Goal: Task Accomplishment & Management: Complete application form

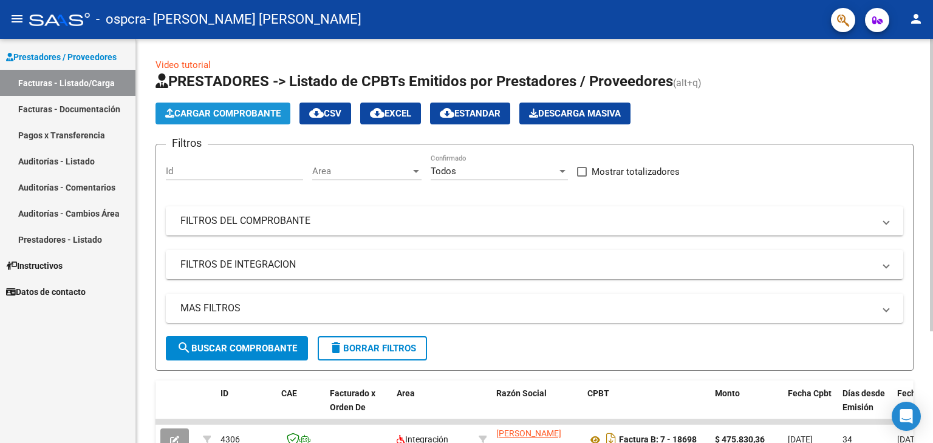
click at [196, 112] on span "Cargar Comprobante" at bounding box center [222, 113] width 115 height 11
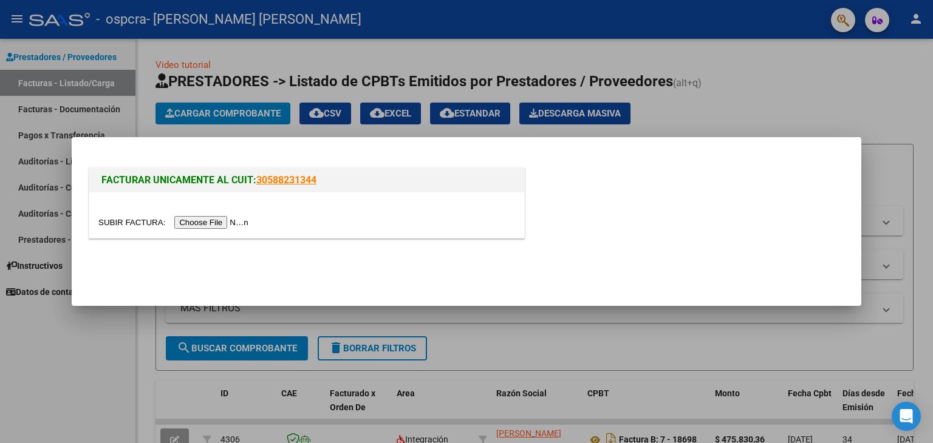
click at [223, 219] on input "file" at bounding box center [175, 222] width 154 height 13
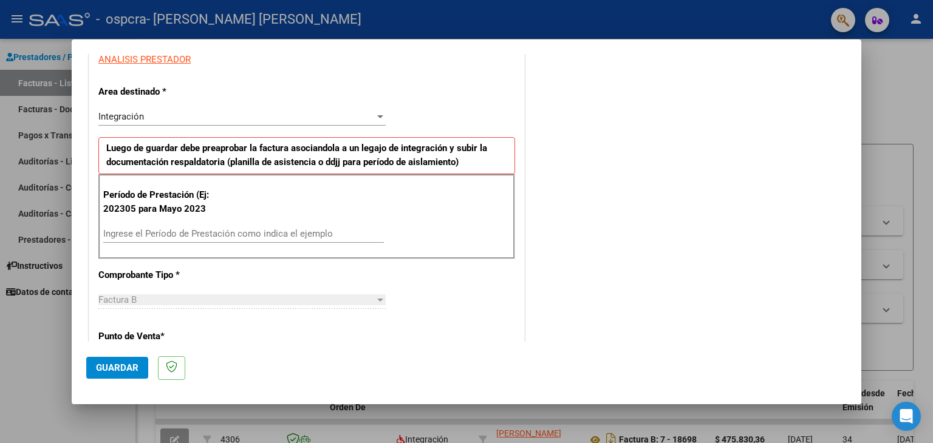
scroll to position [236, 0]
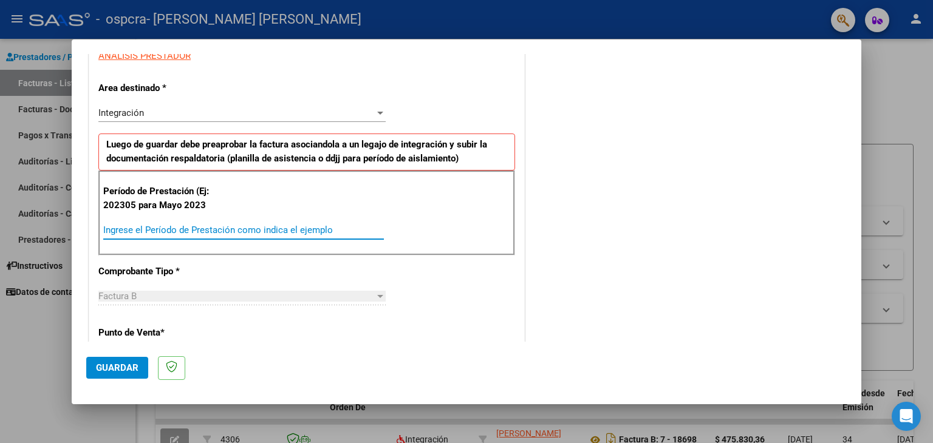
click at [284, 229] on input "Ingrese el Período de Prestación como indica el ejemplo" at bounding box center [243, 230] width 280 height 11
type input "202507"
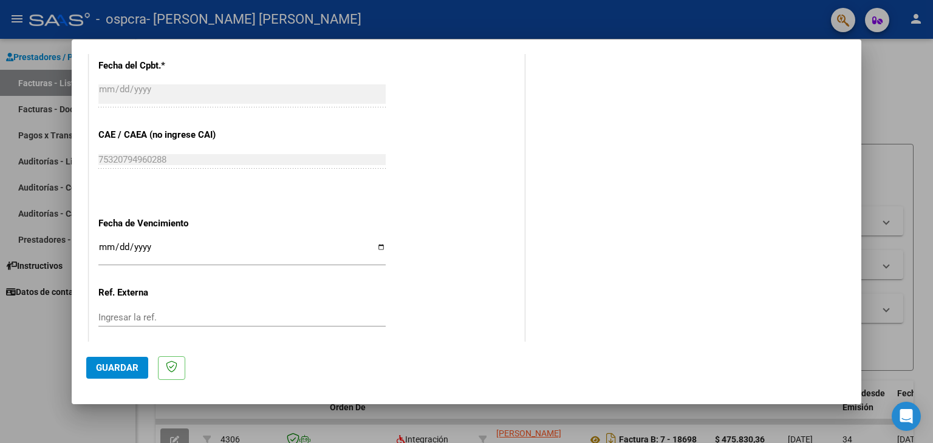
scroll to position [712, 0]
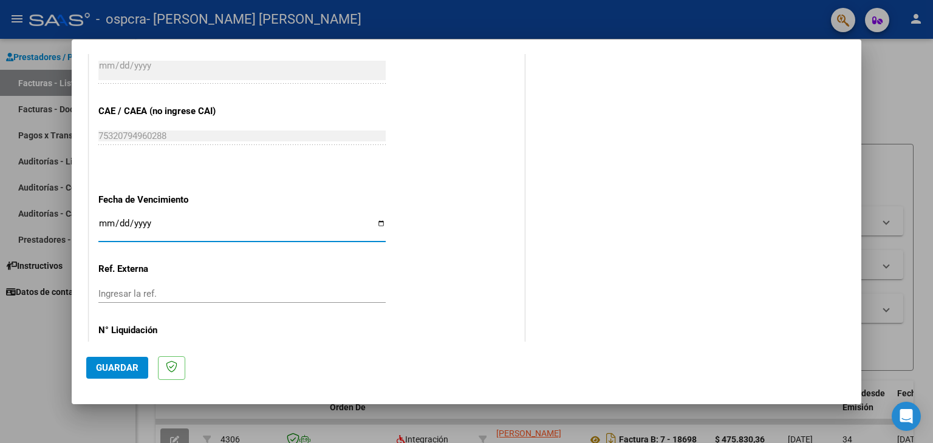
click at [104, 223] on input "Ingresar la fecha" at bounding box center [241, 228] width 287 height 19
type input "[DATE]"
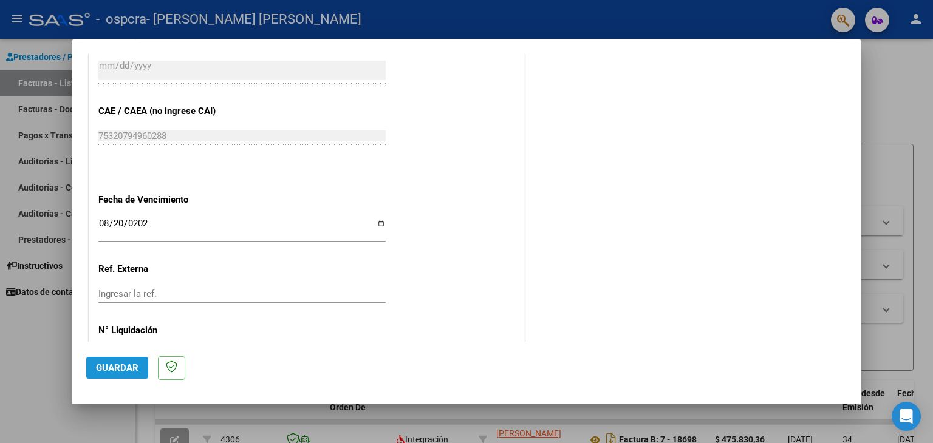
click at [120, 362] on span "Guardar" at bounding box center [117, 367] width 42 height 11
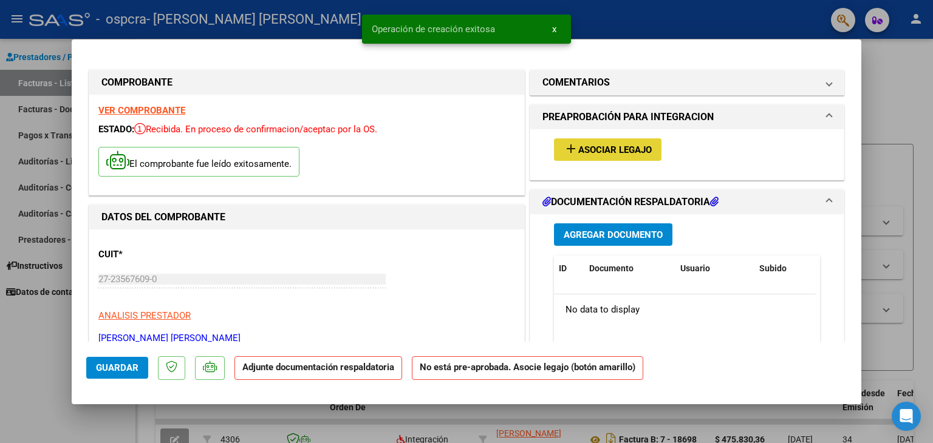
click at [617, 141] on button "add Asociar Legajo" at bounding box center [607, 149] width 107 height 22
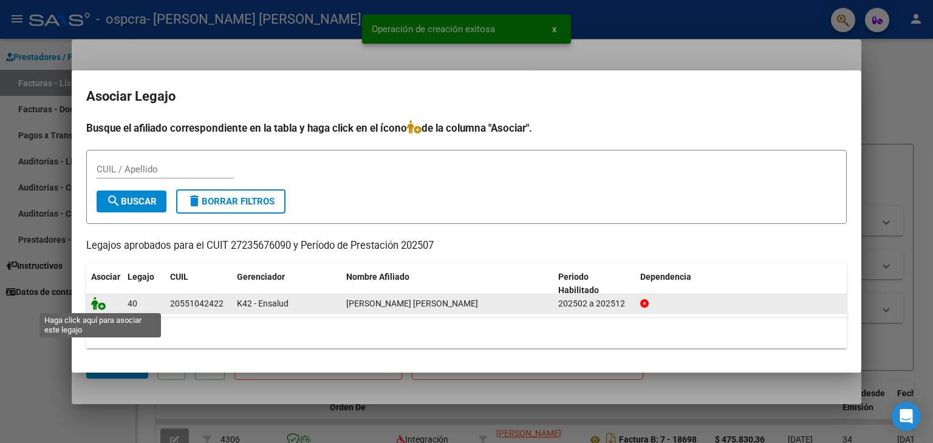
click at [99, 306] on icon at bounding box center [98, 303] width 15 height 13
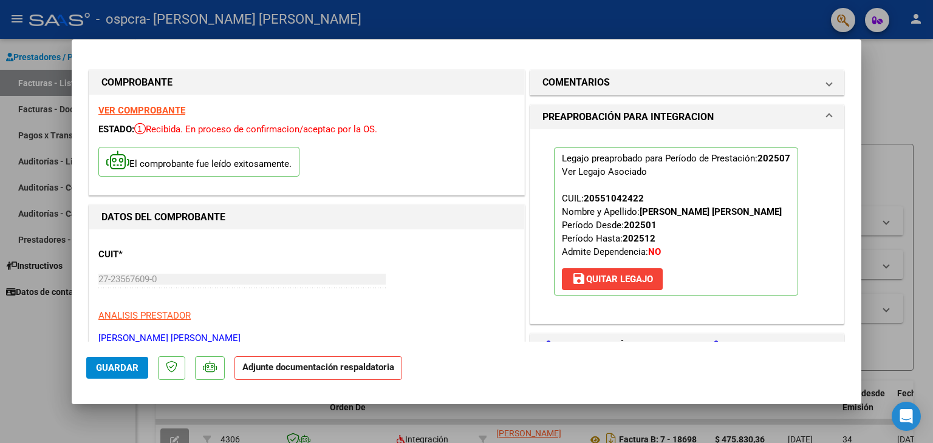
click at [849, 319] on mat-dialog-content "COMPROBANTE VER COMPROBANTE ESTADO: Recibida. En proceso de confirmacion/acepta…" at bounding box center [466, 198] width 789 height 288
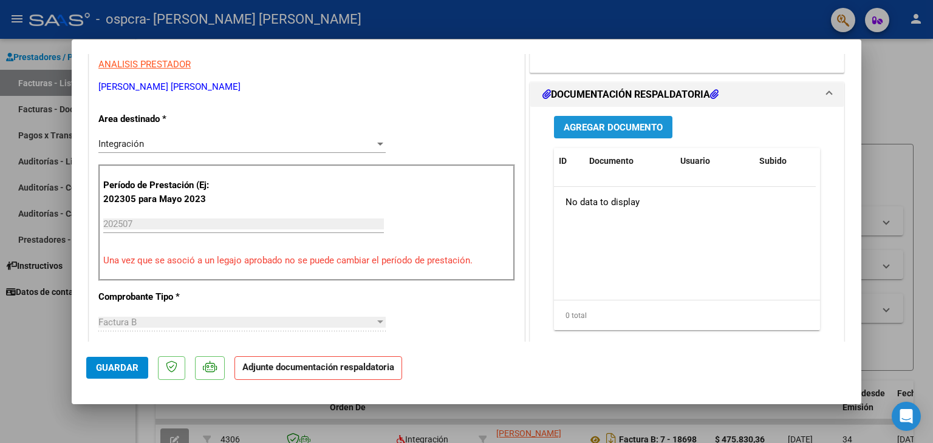
click at [610, 133] on span "Agregar Documento" at bounding box center [612, 127] width 99 height 11
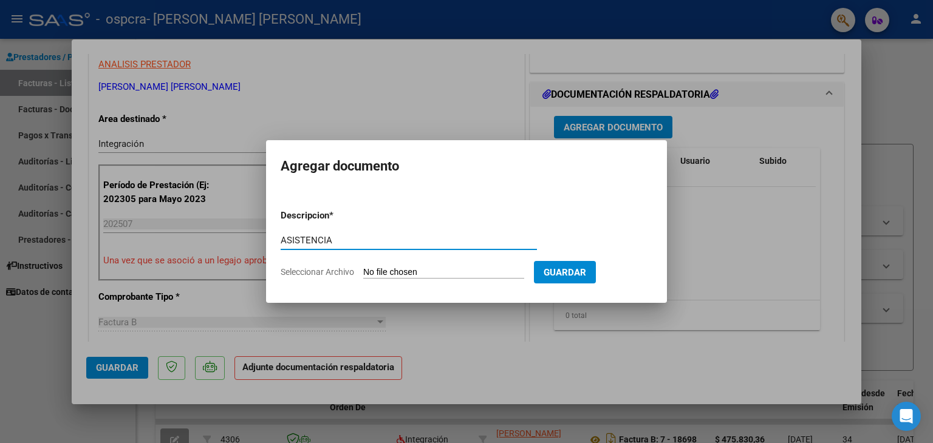
type input "ASISTENCIA"
click at [407, 271] on input "Seleccionar Archivo" at bounding box center [443, 273] width 161 height 12
type input "C:\fakepath\[PERSON_NAME] [PERSON_NAME][DATE].pdf"
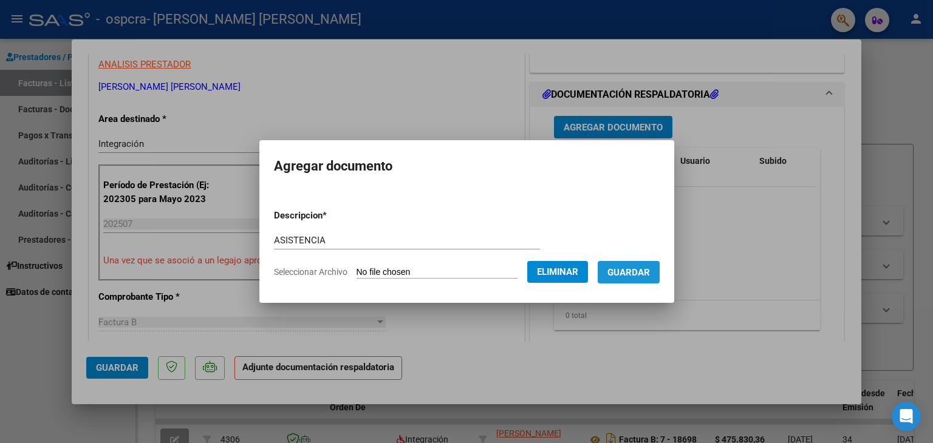
click at [636, 278] on span "Guardar" at bounding box center [628, 272] width 42 height 11
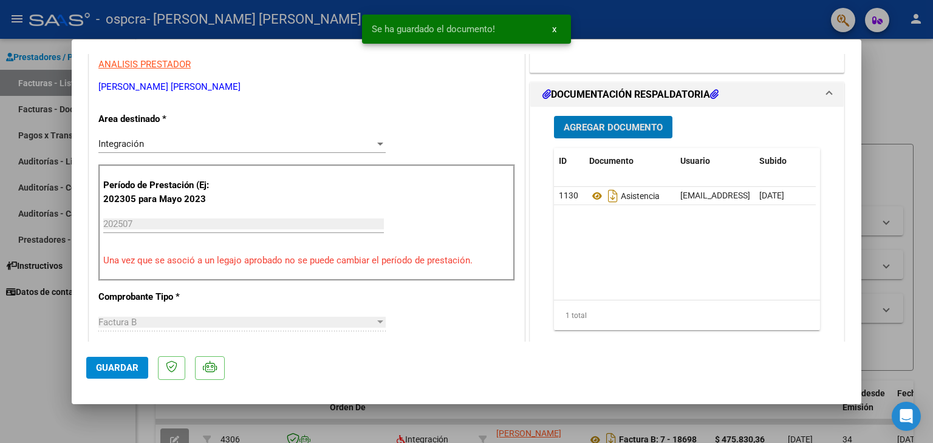
click at [123, 373] on span "Guardar" at bounding box center [117, 367] width 42 height 11
click at [56, 397] on div at bounding box center [466, 221] width 933 height 443
type input "$ 0,00"
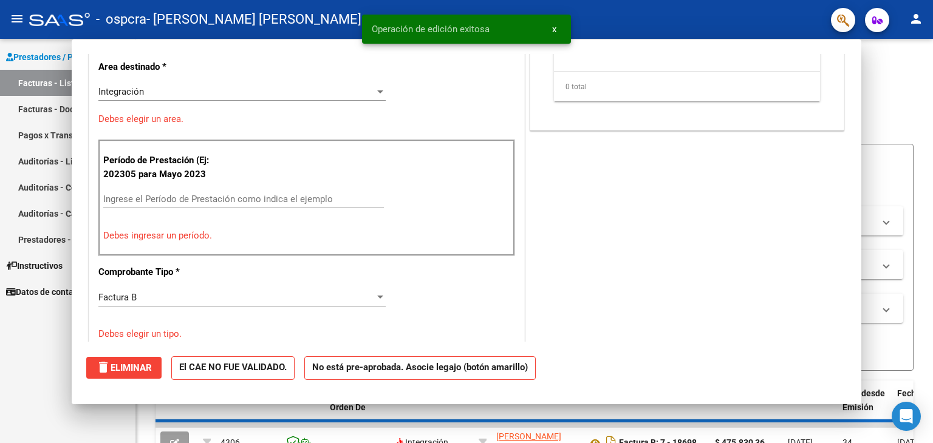
scroll to position [0, 0]
